Goal: Task Accomplishment & Management: Use online tool/utility

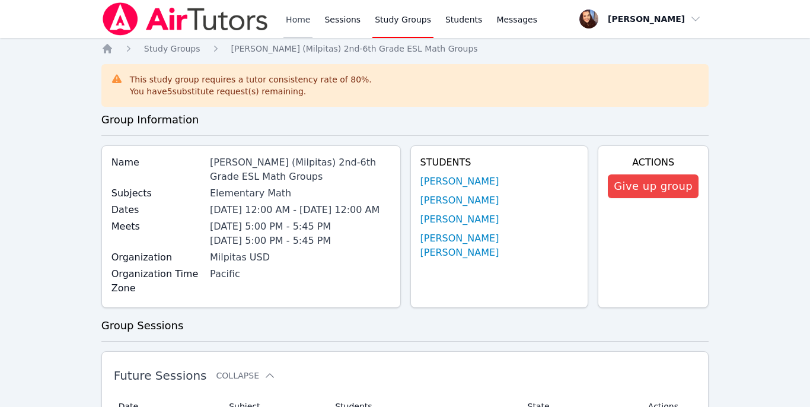
click at [298, 19] on link "Home" at bounding box center [297, 19] width 29 height 38
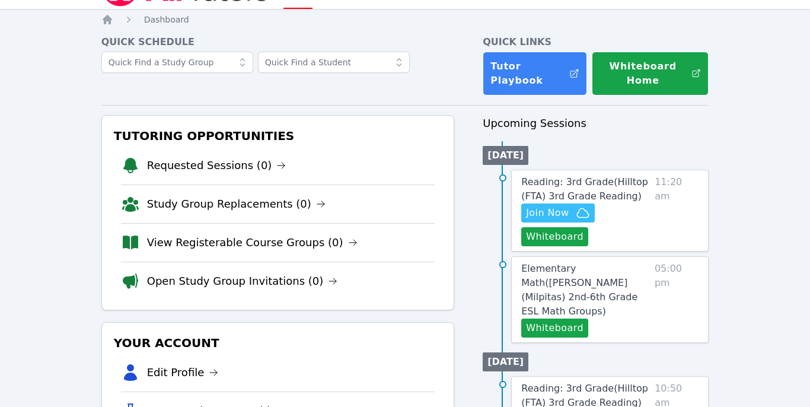
scroll to position [33, 0]
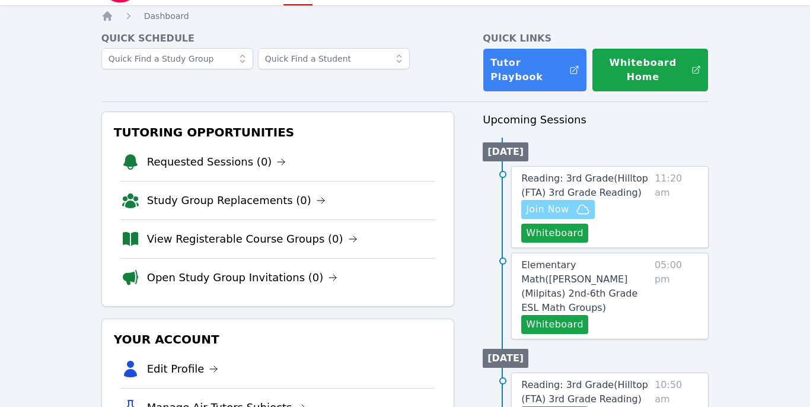
click at [568, 209] on span "Join Now" at bounding box center [547, 209] width 43 height 14
click at [571, 233] on button "Whiteboard" at bounding box center [554, 233] width 67 height 19
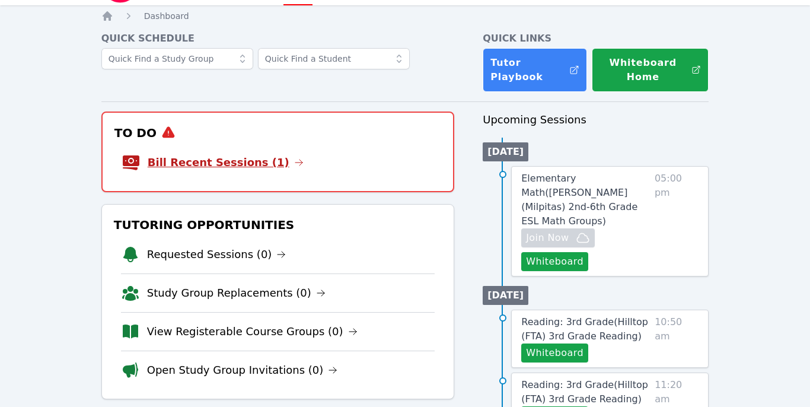
click at [238, 164] on link "Bill Recent Sessions (1)" at bounding box center [226, 162] width 156 height 17
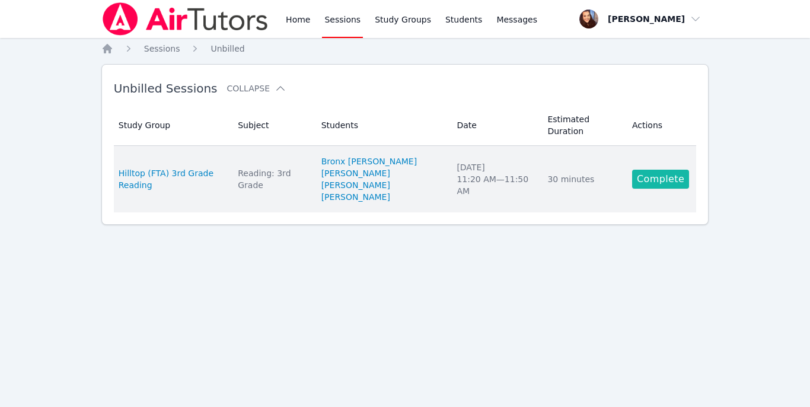
click at [663, 170] on link "Complete" at bounding box center [660, 179] width 57 height 19
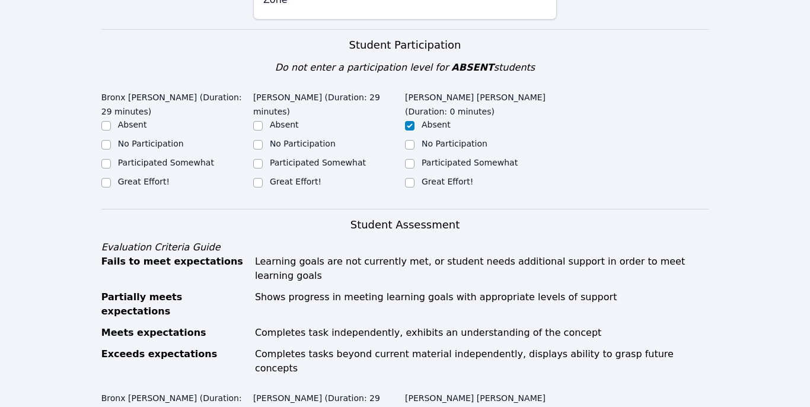
scroll to position [279, 0]
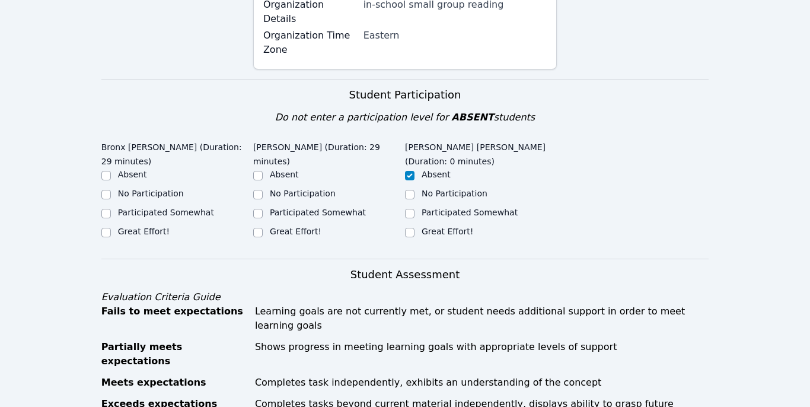
click at [142, 227] on label "Great Effort!" at bounding box center [144, 231] width 52 height 9
click at [111, 228] on input "Great Effort!" at bounding box center [105, 232] width 9 height 9
checkbox input "true"
click at [265, 225] on div "Great Effort!" at bounding box center [329, 232] width 152 height 14
click at [266, 225] on div "Great Effort!" at bounding box center [329, 232] width 152 height 14
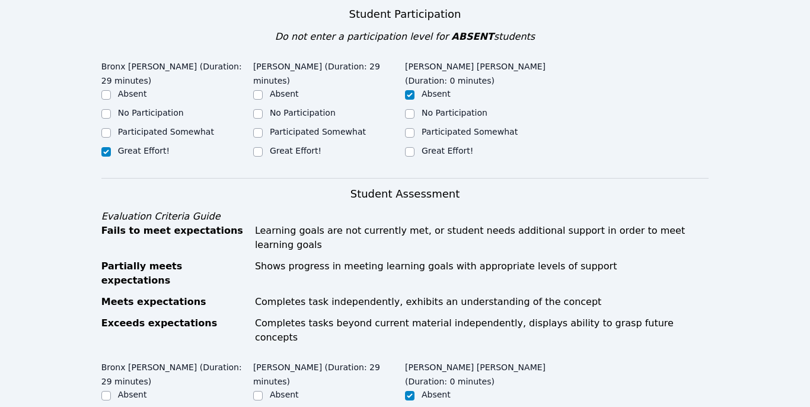
scroll to position [352, 0]
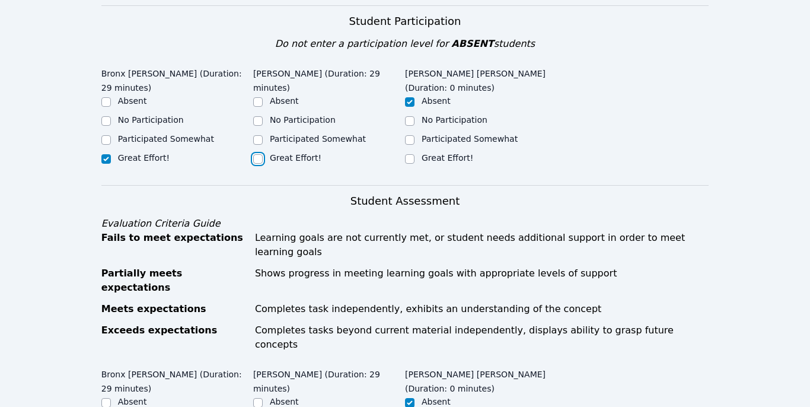
click at [255, 154] on input "Great Effort!" at bounding box center [257, 158] width 9 height 9
checkbox input "true"
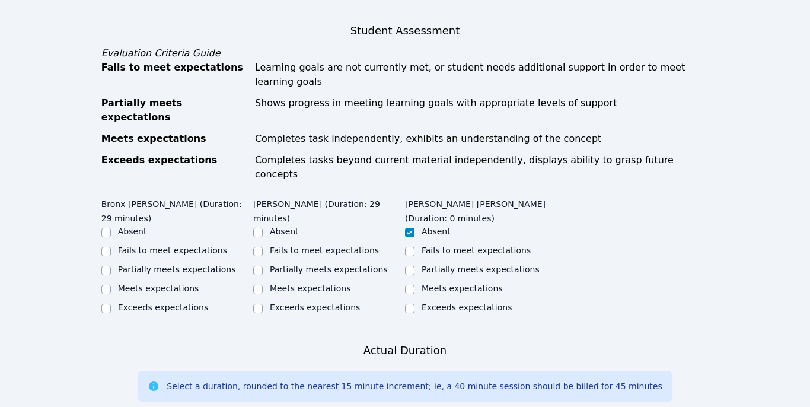
scroll to position [620, 0]
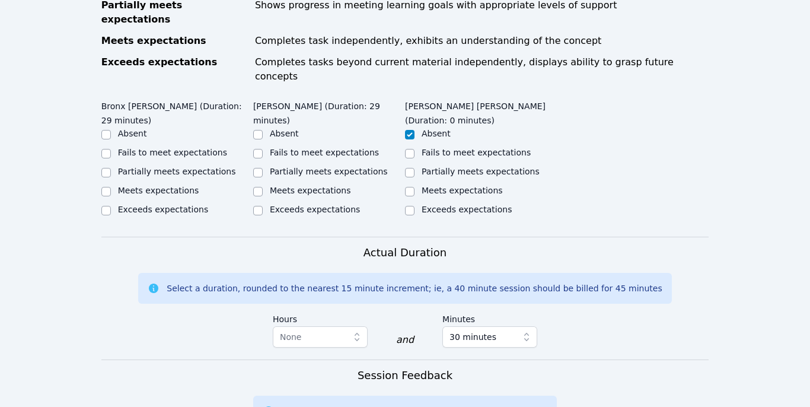
click at [168, 186] on label "Meets expectations" at bounding box center [158, 190] width 81 height 9
click at [111, 187] on input "Meets expectations" at bounding box center [105, 191] width 9 height 9
checkbox input "true"
click at [278, 186] on label "Meets expectations" at bounding box center [310, 190] width 81 height 9
click at [263, 187] on input "Meets expectations" at bounding box center [257, 191] width 9 height 9
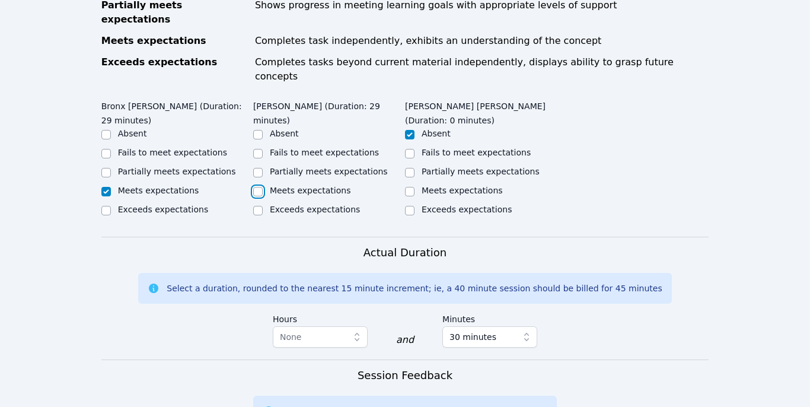
checkbox input "true"
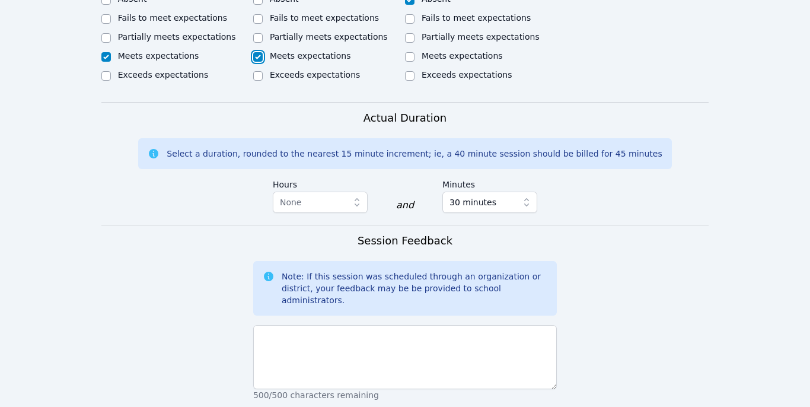
scroll to position [791, 0]
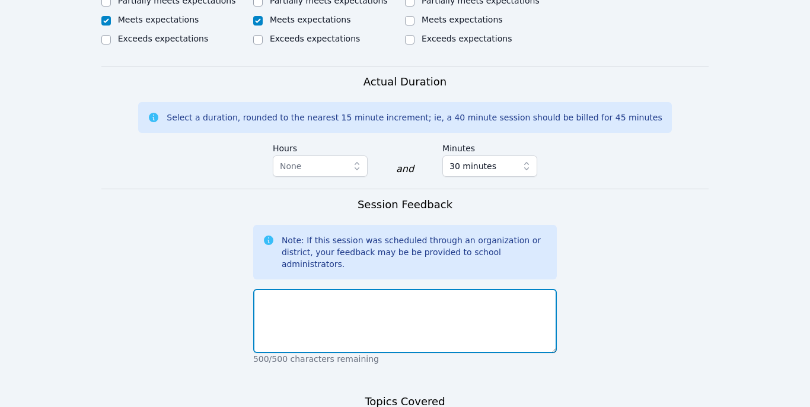
click at [310, 289] on textarea at bounding box center [405, 321] width 304 height 64
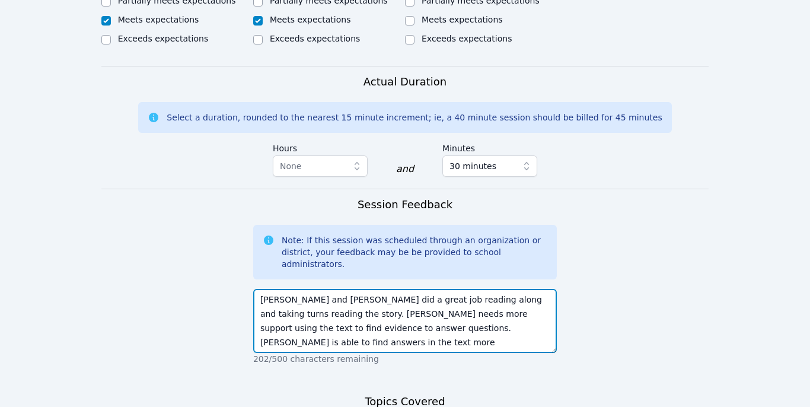
scroll to position [8, 0]
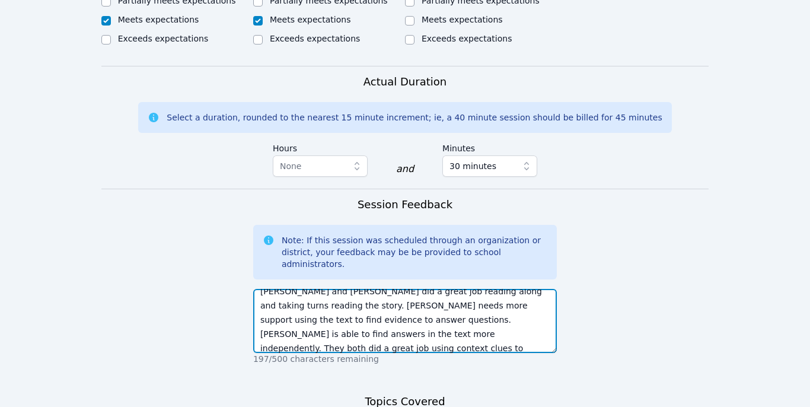
type textarea "[PERSON_NAME] and [PERSON_NAME] did a great job reading along and taking turns …"
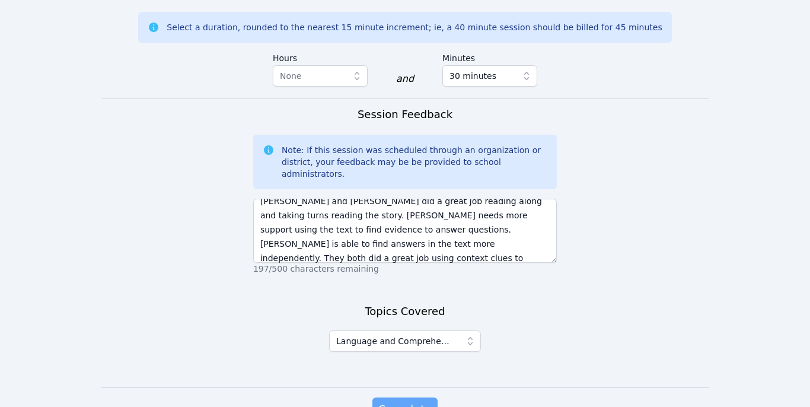
click at [408, 401] on span "Complete" at bounding box center [404, 409] width 53 height 17
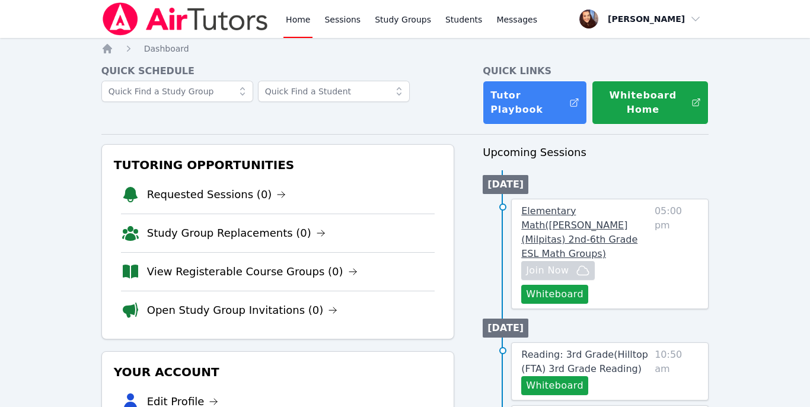
click at [619, 222] on span "Elementary Math ( [PERSON_NAME] (Milpitas) 2nd-6th Grade ESL Math Groups )" at bounding box center [579, 232] width 116 height 54
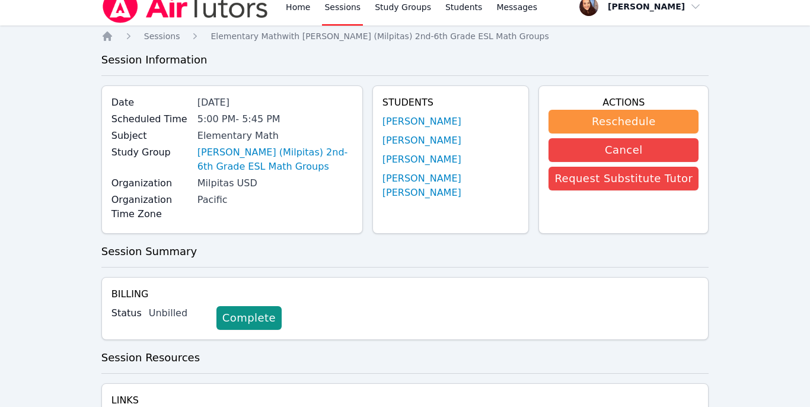
scroll to position [13, 0]
click at [349, 152] on link "[PERSON_NAME] (Milpitas) 2nd-6th Grade ESL Math Groups" at bounding box center [274, 159] width 155 height 28
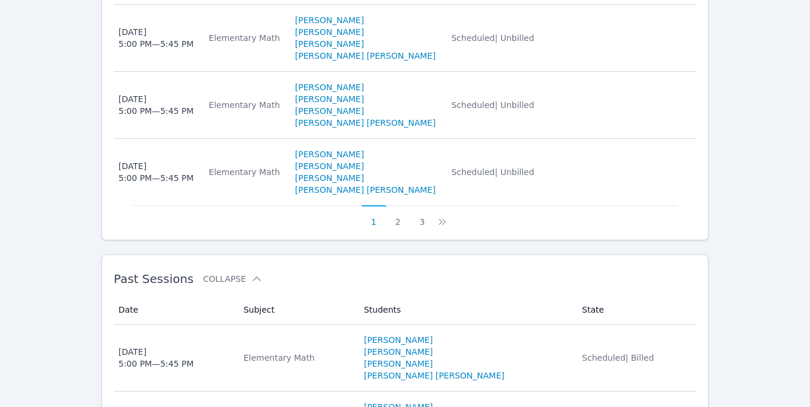
scroll to position [973, 0]
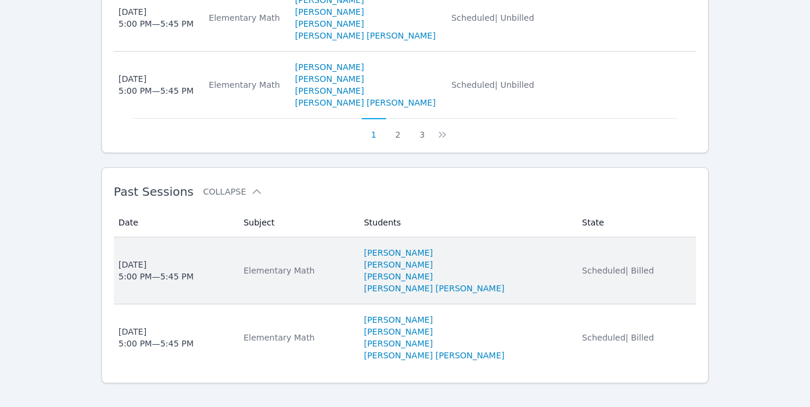
click at [350, 265] on div "Elementary Math" at bounding box center [297, 271] width 106 height 12
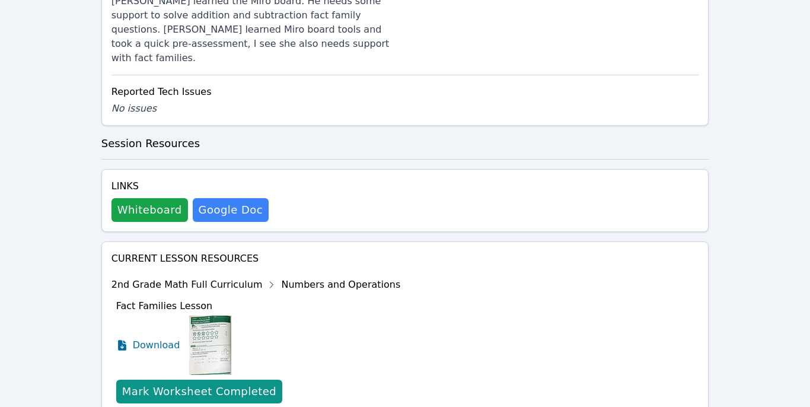
scroll to position [664, 0]
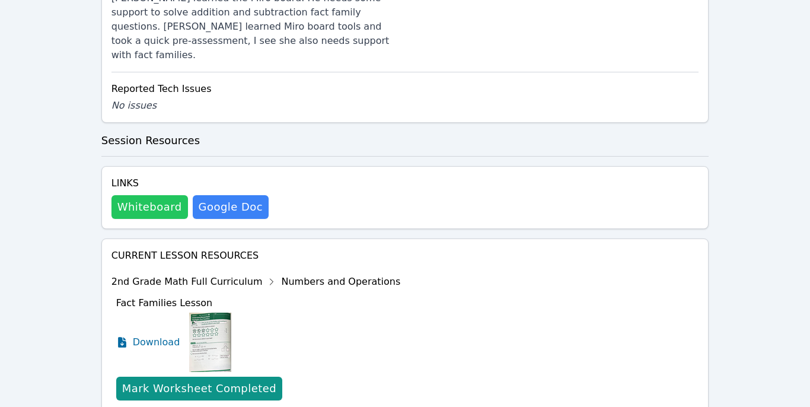
click at [145, 195] on button "Whiteboard" at bounding box center [149, 207] width 77 height 24
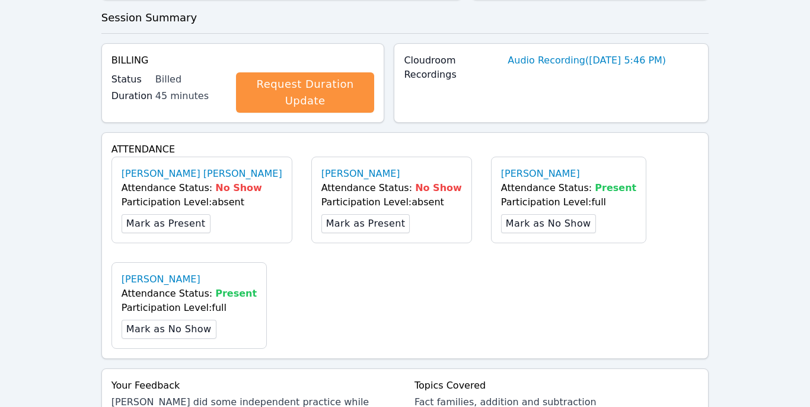
scroll to position [0, 0]
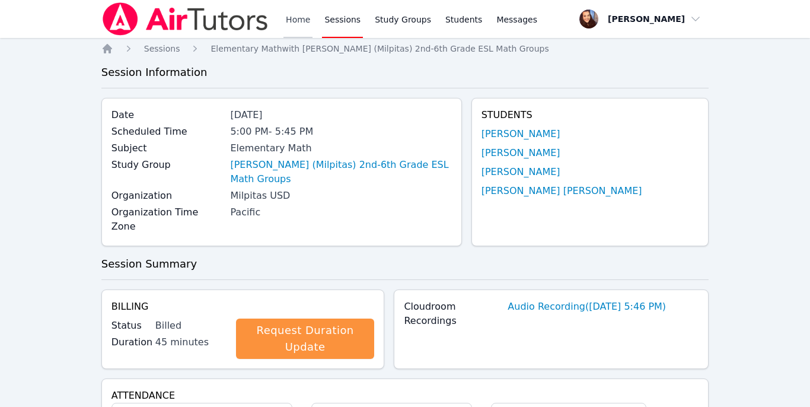
click at [298, 19] on link "Home" at bounding box center [297, 19] width 29 height 38
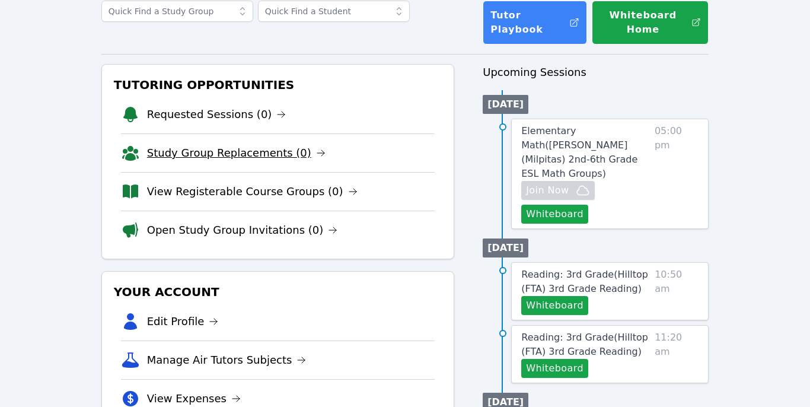
scroll to position [118, 0]
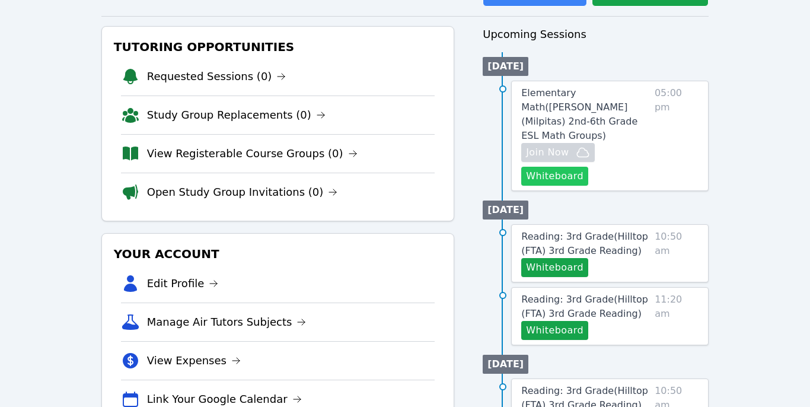
click at [556, 167] on button "Whiteboard" at bounding box center [554, 176] width 67 height 19
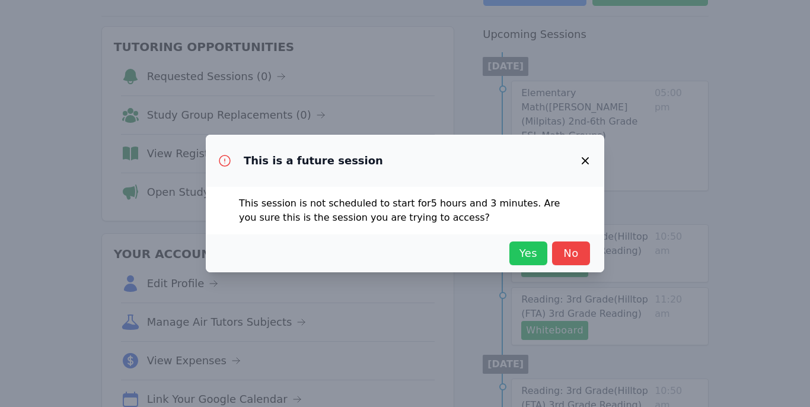
click at [521, 253] on span "Yes" at bounding box center [528, 253] width 26 height 17
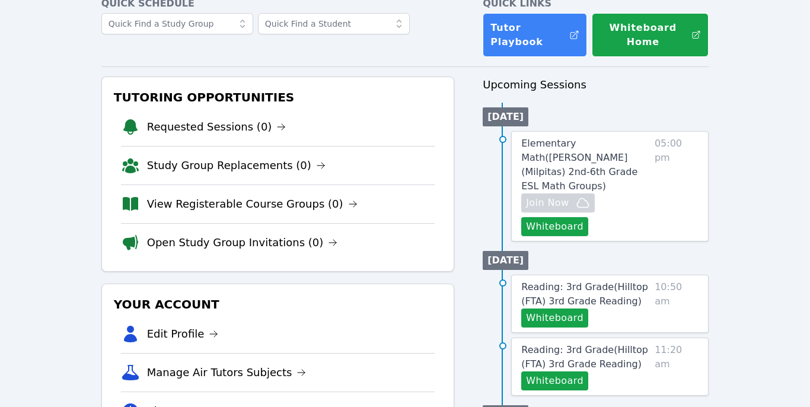
scroll to position [0, 0]
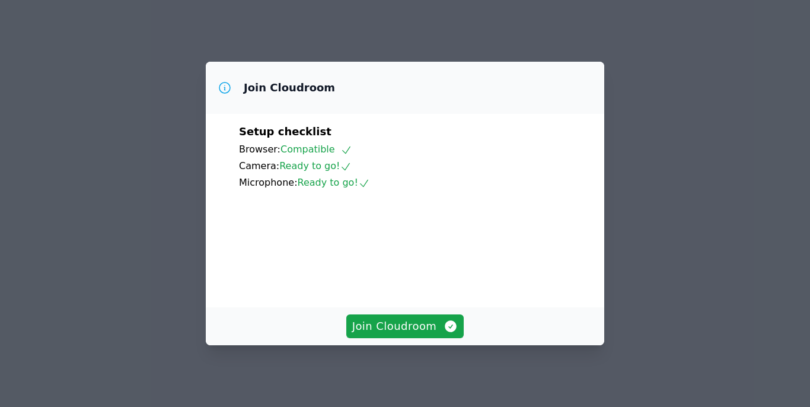
scroll to position [97, 0]
click at [393, 319] on span "Join Cloudroom" at bounding box center [405, 326] width 106 height 17
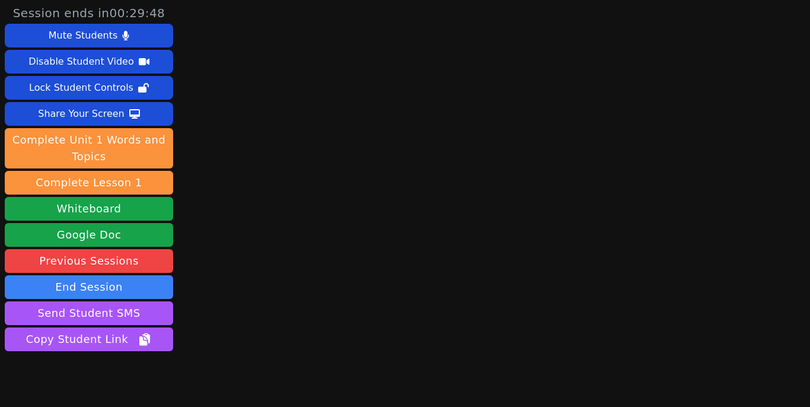
scroll to position [46, 0]
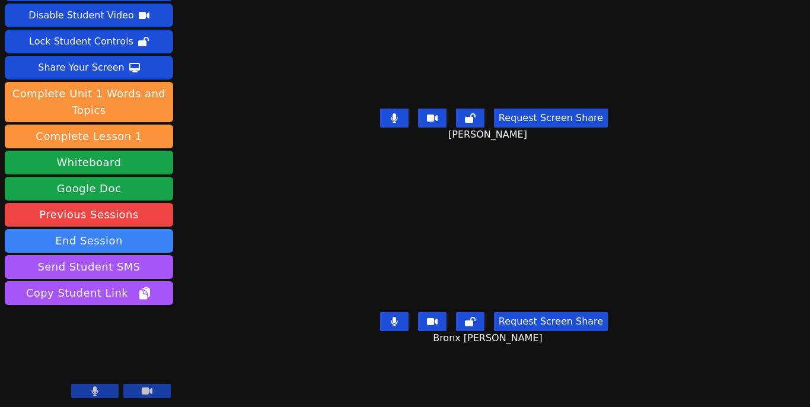
click at [396, 325] on icon at bounding box center [394, 321] width 7 height 9
click at [397, 119] on icon at bounding box center [394, 117] width 7 height 9
click at [400, 316] on button at bounding box center [394, 321] width 28 height 19
click at [399, 120] on icon at bounding box center [394, 117] width 12 height 9
click at [407, 326] on button at bounding box center [394, 321] width 28 height 19
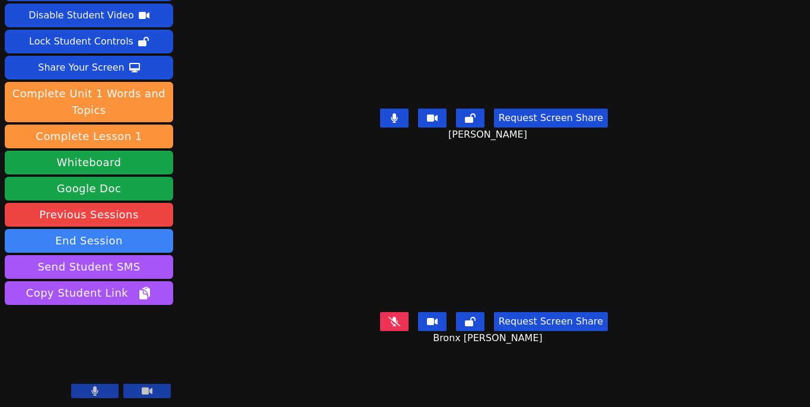
click at [382, 323] on div "Request Screen Share Bronx Butler" at bounding box center [494, 330] width 363 height 47
click at [398, 126] on button at bounding box center [394, 118] width 28 height 19
click at [399, 327] on button at bounding box center [394, 321] width 28 height 19
click at [394, 128] on div "Request Screen Share Caleb Lugo" at bounding box center [494, 127] width 363 height 47
click at [398, 111] on button at bounding box center [394, 118] width 28 height 19
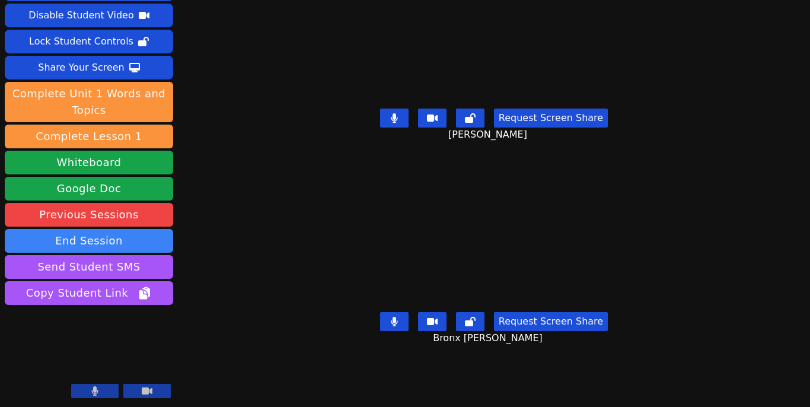
click at [398, 120] on icon at bounding box center [394, 117] width 7 height 9
click at [398, 322] on icon at bounding box center [394, 321] width 7 height 9
click at [394, 122] on icon at bounding box center [394, 117] width 12 height 9
click at [400, 321] on icon at bounding box center [394, 321] width 12 height 9
click at [400, 316] on button at bounding box center [394, 321] width 28 height 19
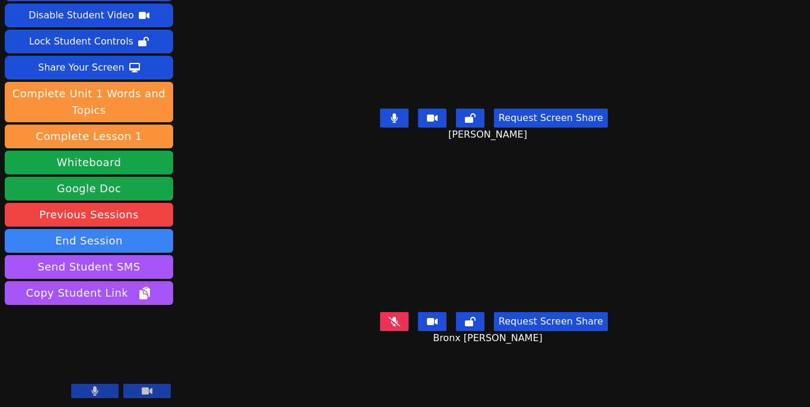
click at [404, 110] on button at bounding box center [394, 118] width 28 height 19
click at [394, 326] on button at bounding box center [394, 321] width 28 height 19
click at [385, 119] on button at bounding box center [394, 118] width 28 height 19
click at [400, 327] on button at bounding box center [394, 321] width 28 height 19
click at [395, 323] on icon at bounding box center [394, 321] width 12 height 9
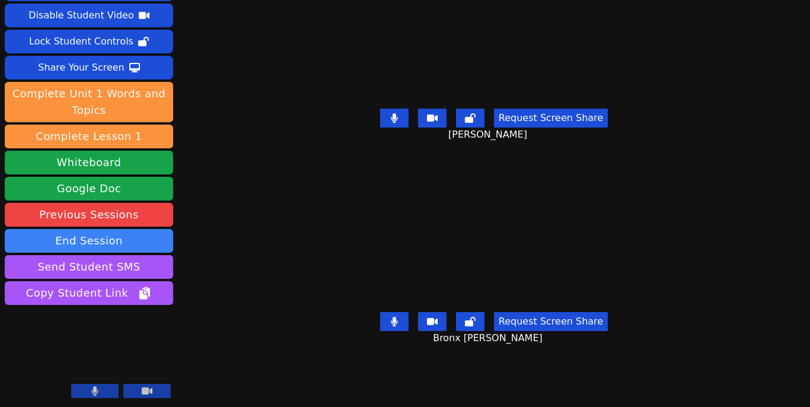
click at [403, 119] on button at bounding box center [394, 118] width 28 height 19
click at [388, 120] on button at bounding box center [394, 118] width 28 height 19
click at [397, 318] on icon at bounding box center [394, 321] width 7 height 9
click at [398, 116] on icon at bounding box center [394, 117] width 7 height 9
click at [392, 320] on button at bounding box center [394, 321] width 28 height 19
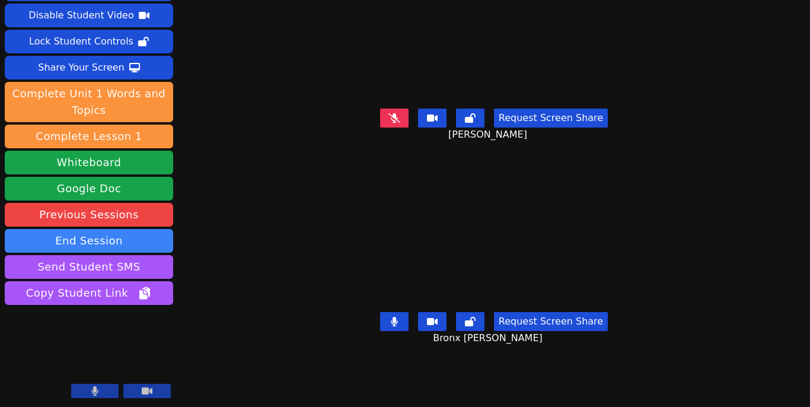
click at [400, 119] on icon at bounding box center [394, 117] width 12 height 9
click at [398, 125] on button at bounding box center [394, 118] width 28 height 19
click at [391, 120] on button at bounding box center [394, 118] width 28 height 19
click at [396, 324] on icon at bounding box center [394, 321] width 7 height 9
click at [406, 122] on button at bounding box center [394, 118] width 28 height 19
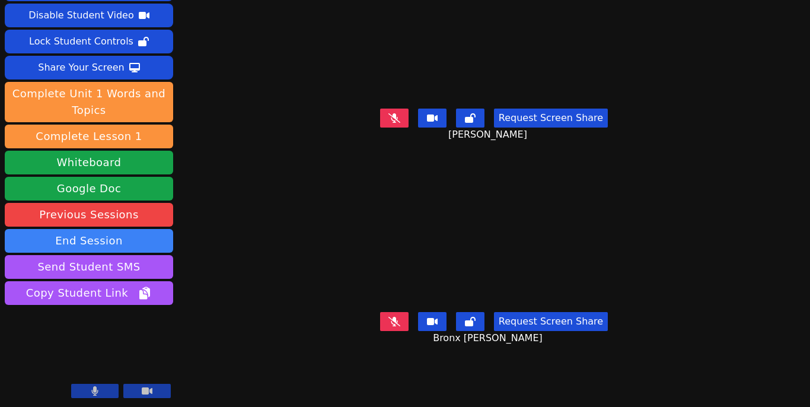
click at [400, 318] on icon at bounding box center [394, 321] width 12 height 9
click at [405, 110] on button at bounding box center [394, 118] width 28 height 19
click at [810, 301] on div "Session ends in 00:07:06 Mute Students Disable Student Video Lock Student Contr…" at bounding box center [405, 157] width 810 height 407
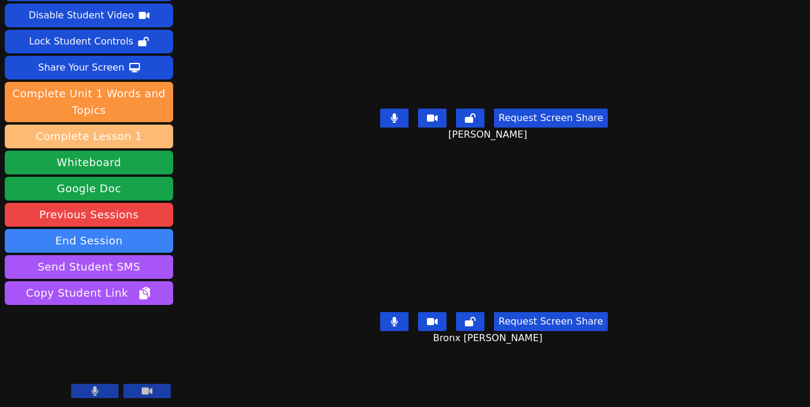
scroll to position [0, 0]
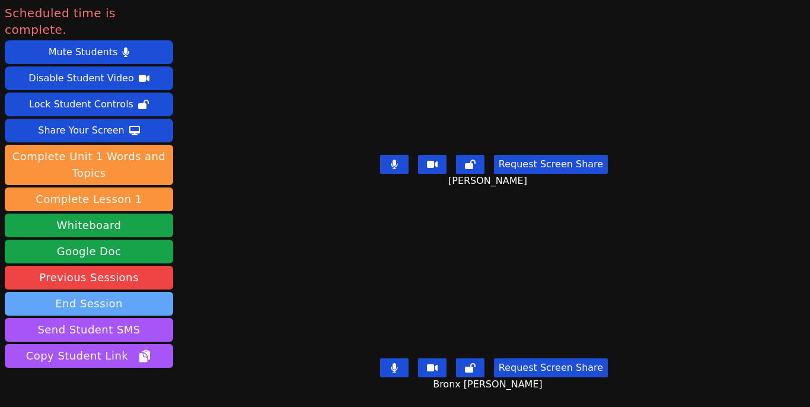
click at [85, 292] on button "End Session" at bounding box center [89, 304] width 168 height 24
